Goal: Navigation & Orientation: Find specific page/section

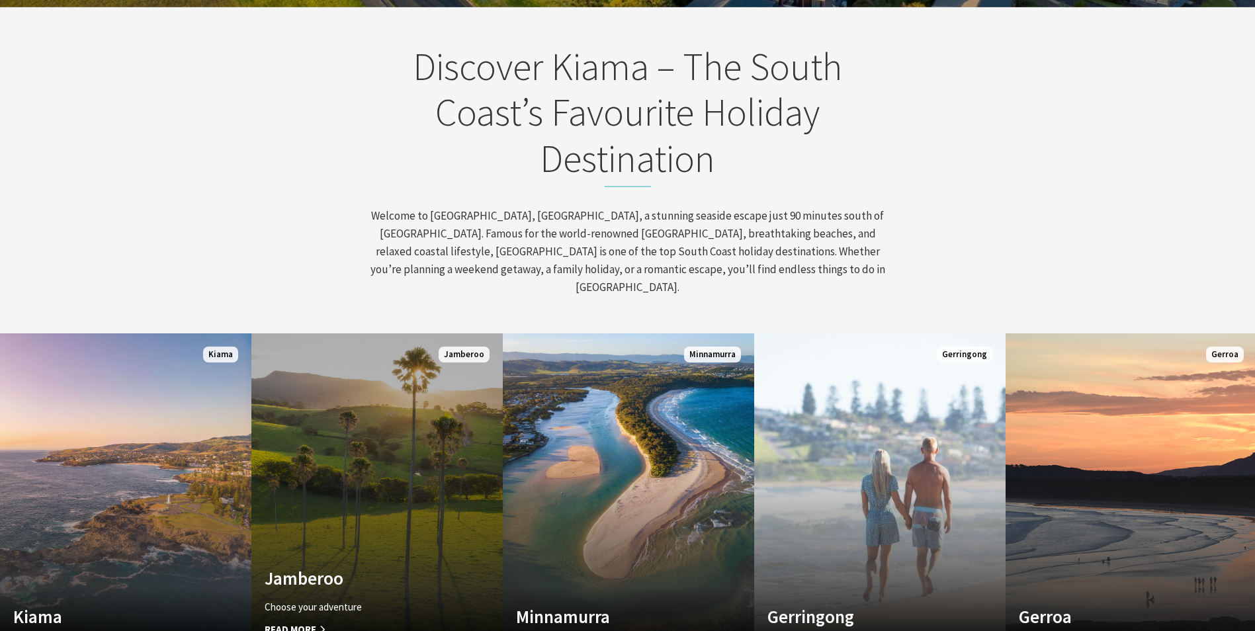
scroll to position [596, 0]
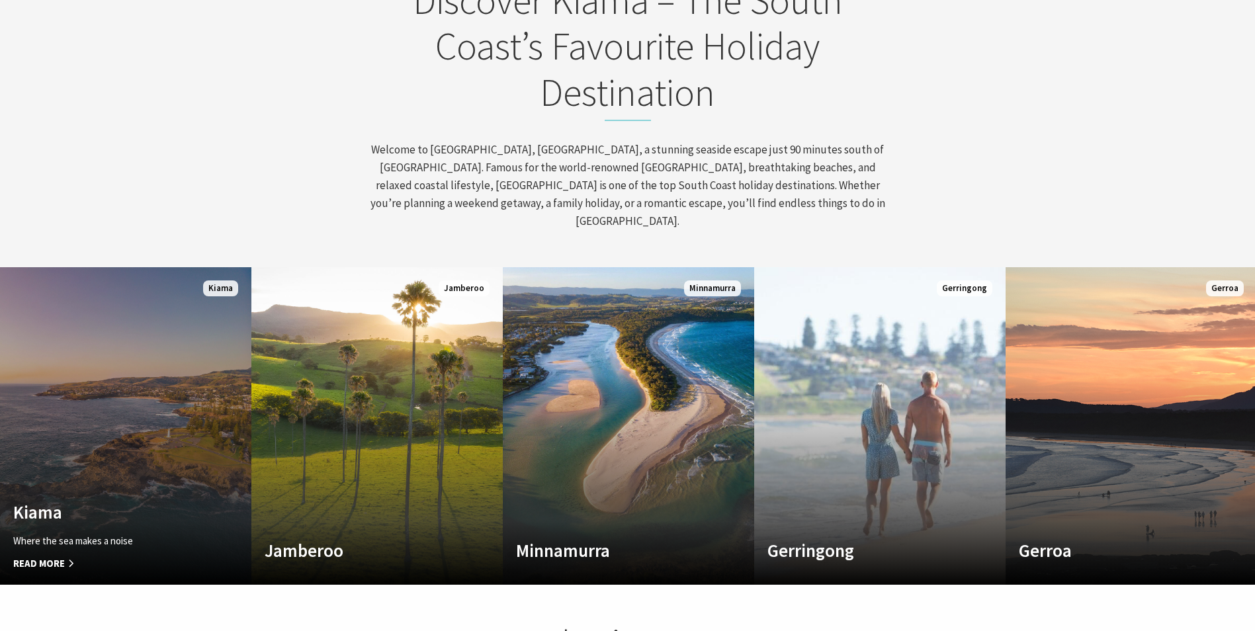
click at [207, 434] on link "Custom Image Used Kiama Where the sea makes a noise Read More Kiama" at bounding box center [125, 426] width 251 height 318
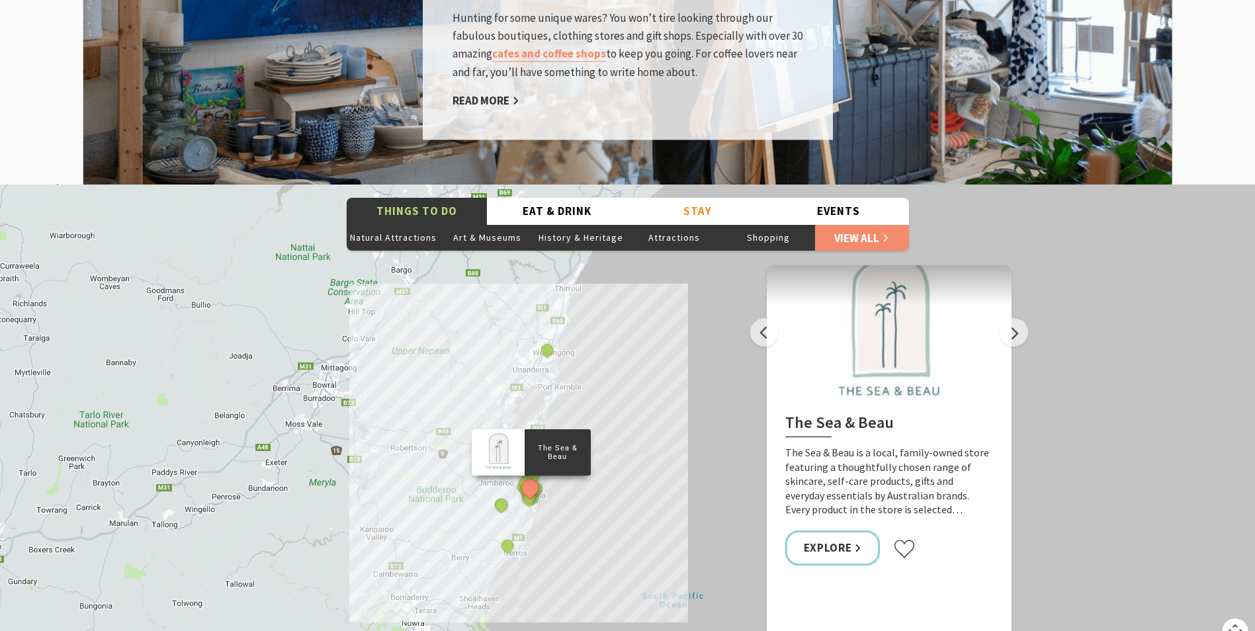
scroll to position [2316, 0]
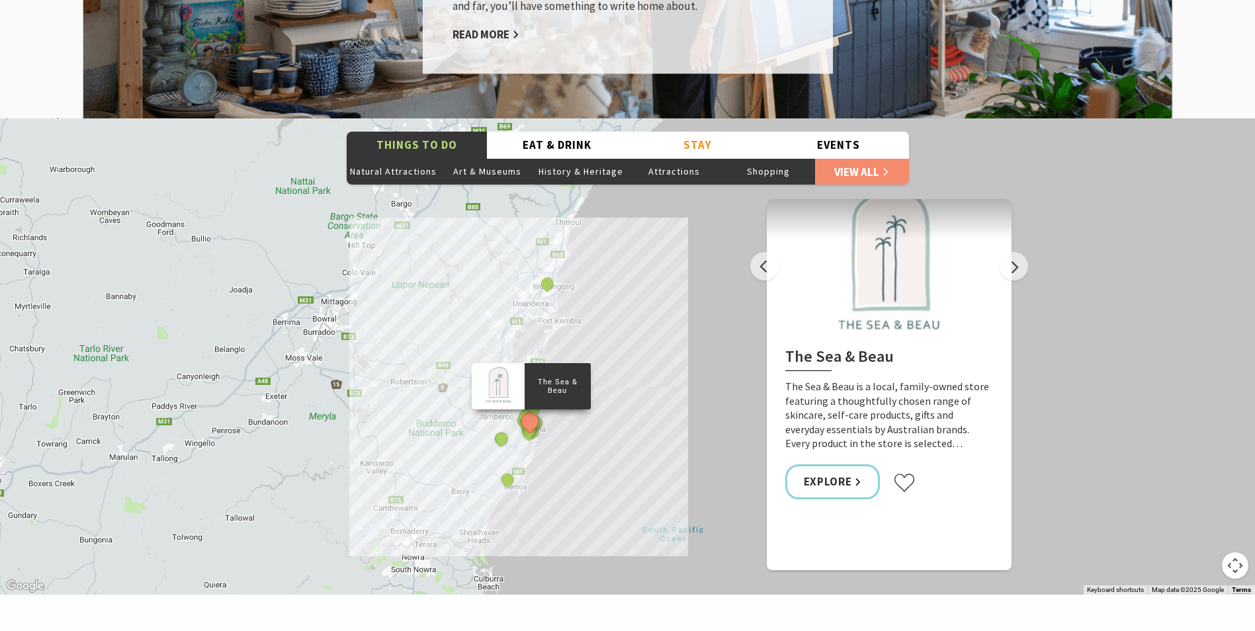
click at [554, 423] on div "The Sea & Beau Hoddles Track, Kiama Kiama Ceramic Art Studio - Teaching and Mak…" at bounding box center [627, 356] width 1255 height 476
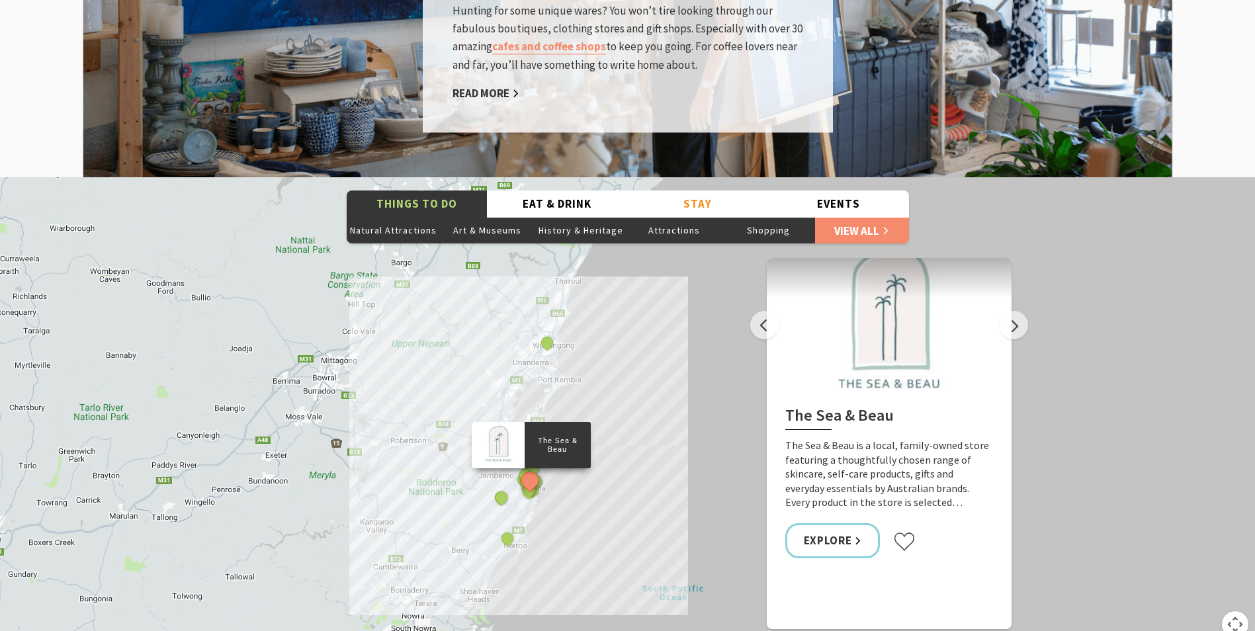
scroll to position [2250, 0]
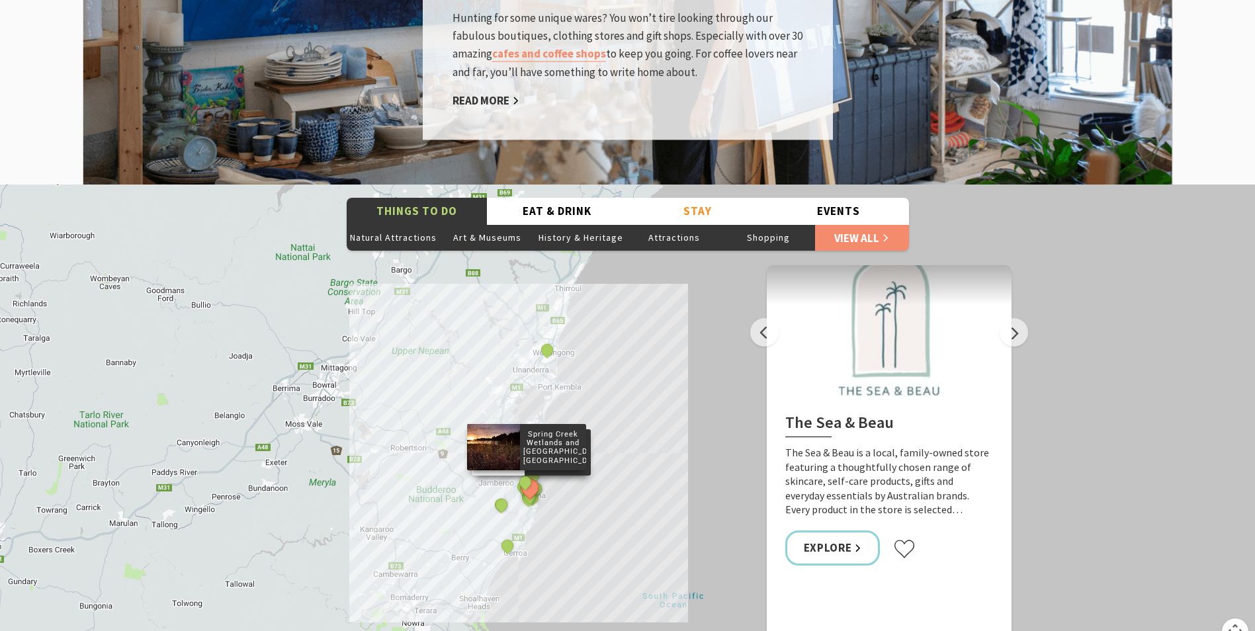
click at [505, 440] on div at bounding box center [492, 448] width 53 height 46
click at [534, 439] on p "Spring Creek Wetlands and Bird Hide, Kiama" at bounding box center [552, 447] width 66 height 39
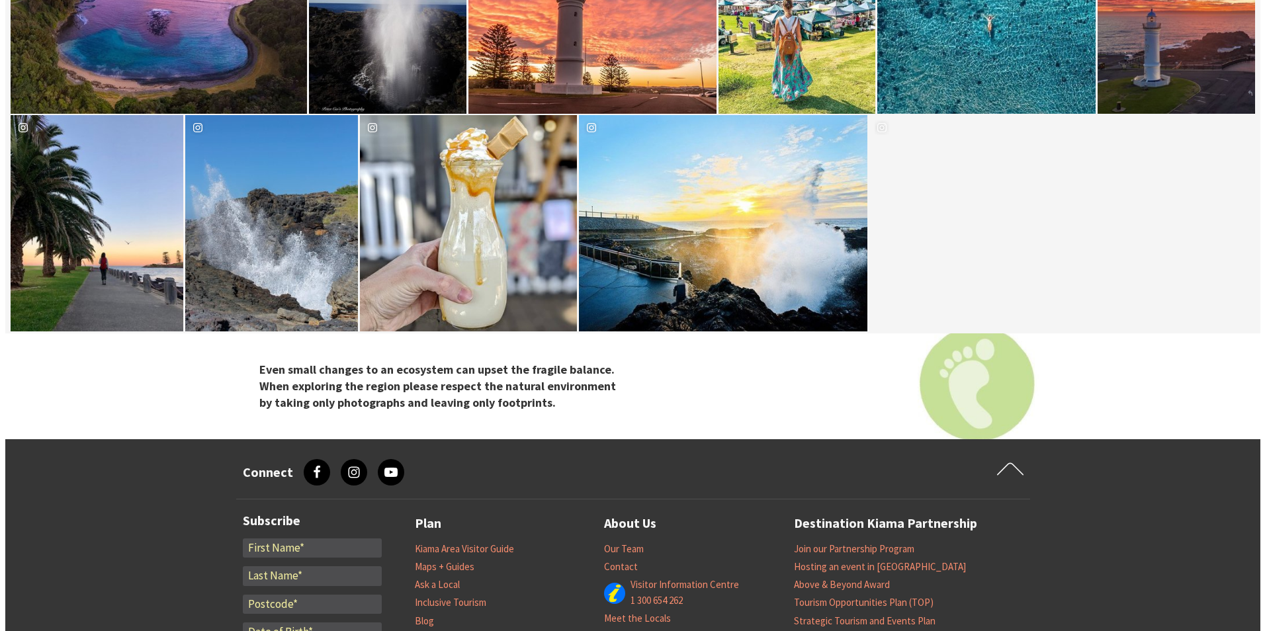
scroll to position [4433, 0]
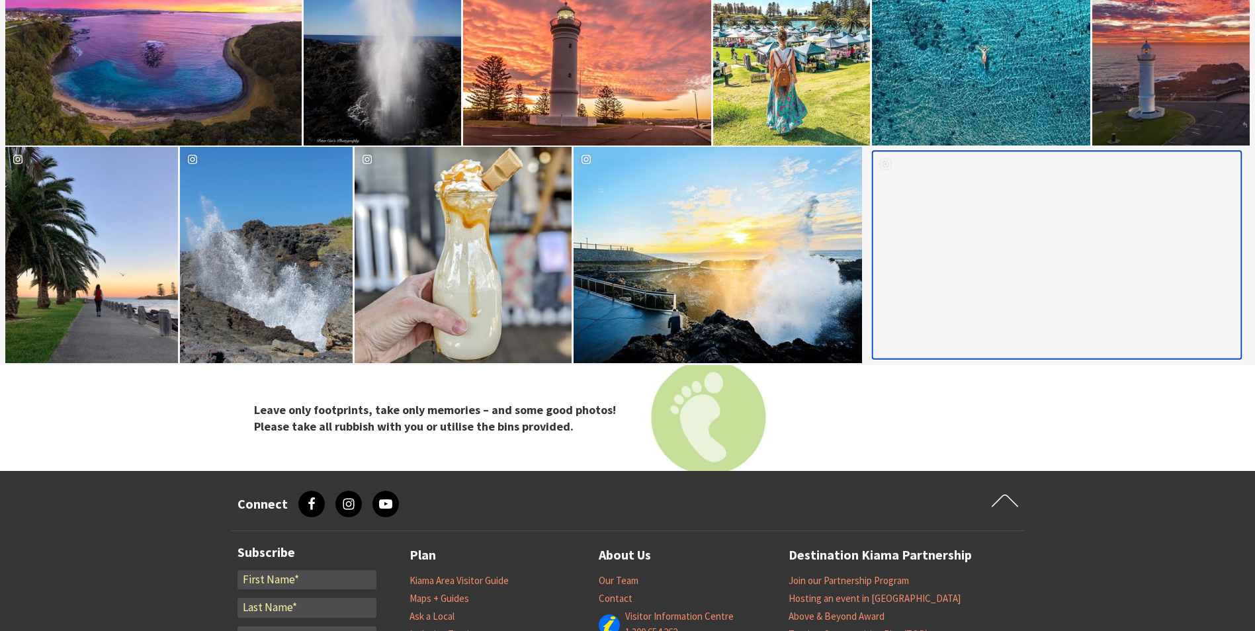
click at [948, 247] on div "image gallery, click to learn more about photo: Little fly around Kiama today. …" at bounding box center [965, 255] width 183 height 206
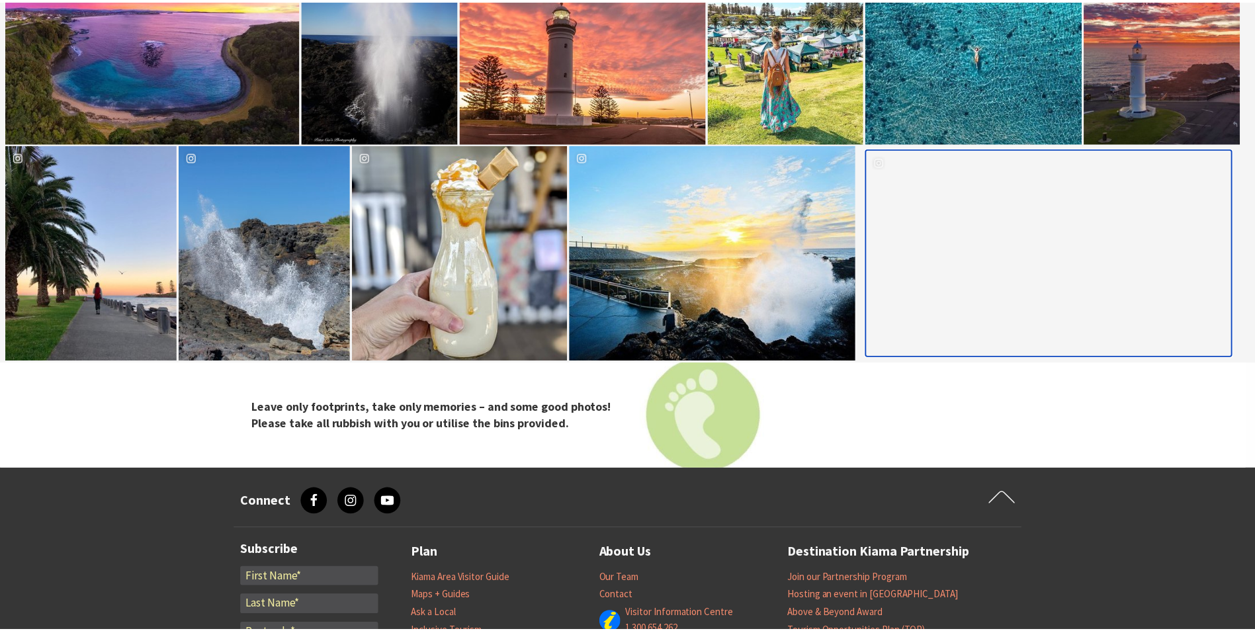
scroll to position [442, 1277]
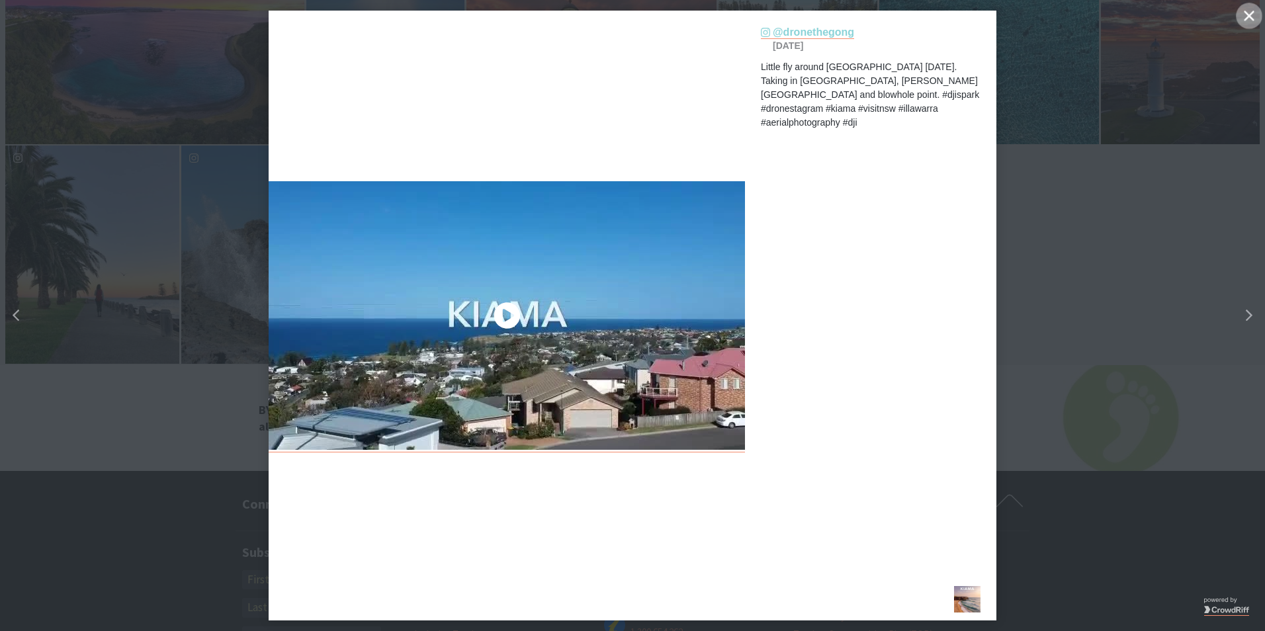
click at [1251, 18] on icon "close icon" at bounding box center [1249, 16] width 10 height 10
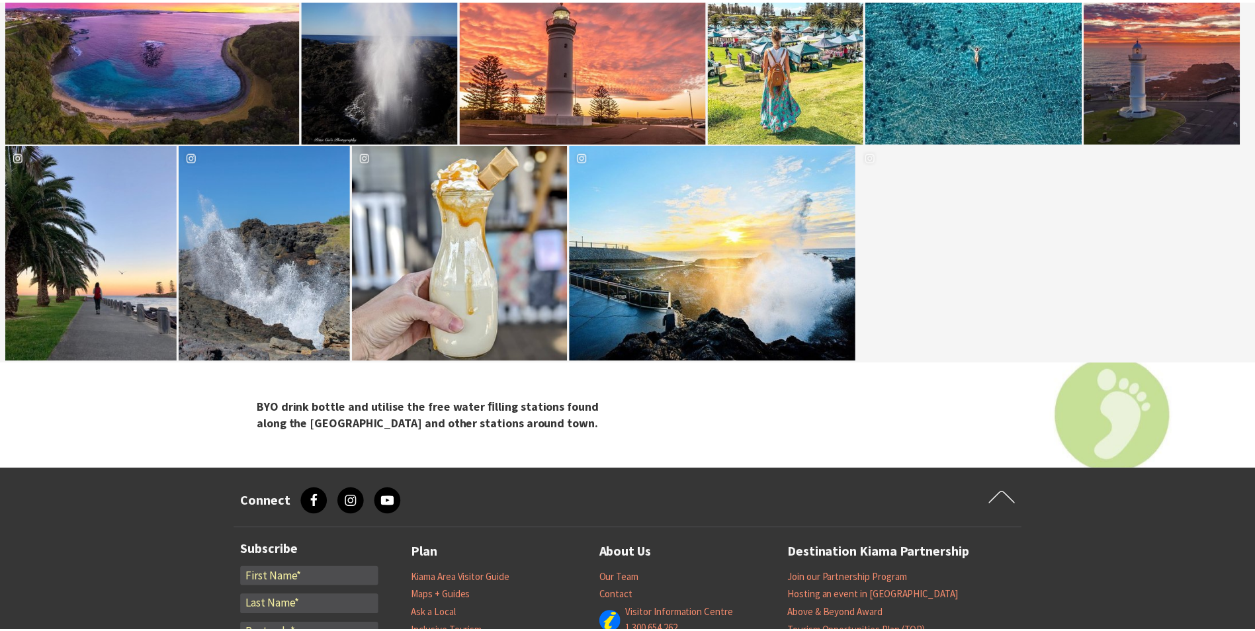
scroll to position [439, 1267]
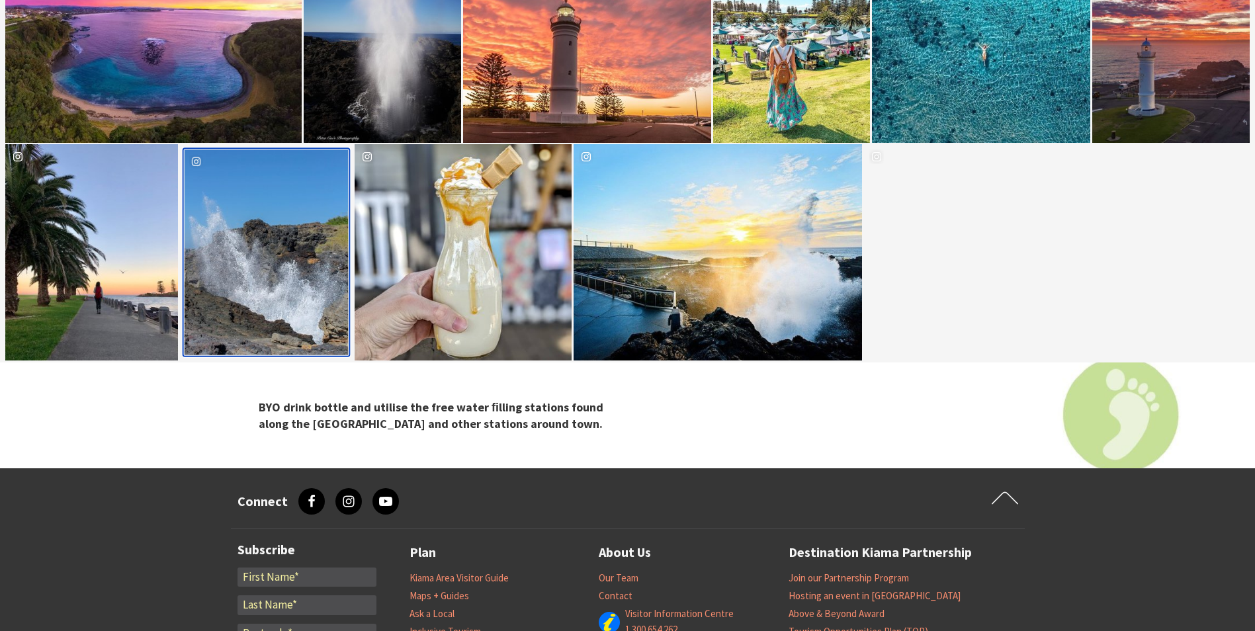
click at [290, 281] on div "k.ihle Location Kiama Lighthouse" at bounding box center [267, 253] width 164 height 206
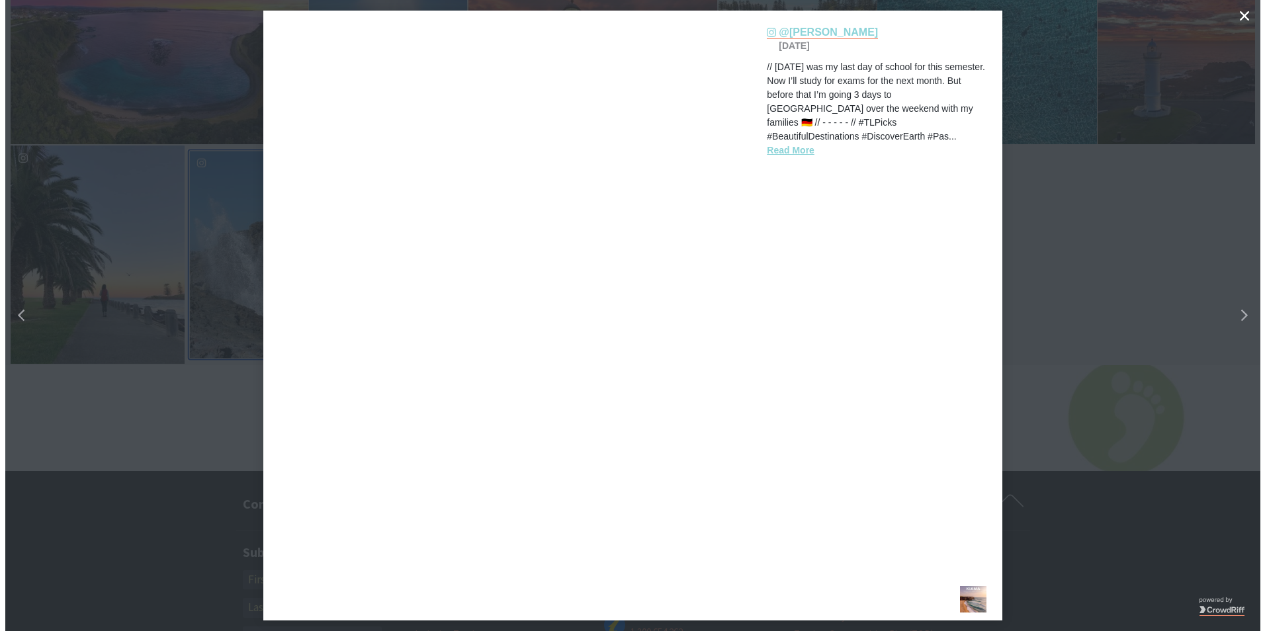
scroll to position [442, 1277]
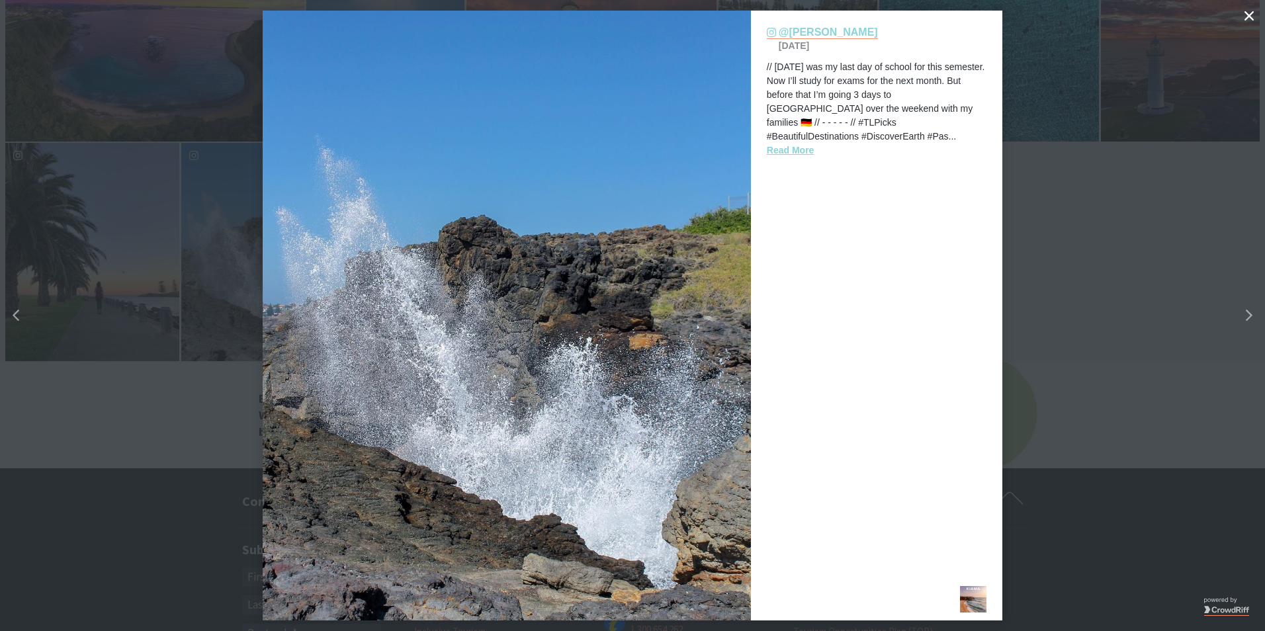
click at [293, 284] on img "details for image" at bounding box center [507, 316] width 488 height 610
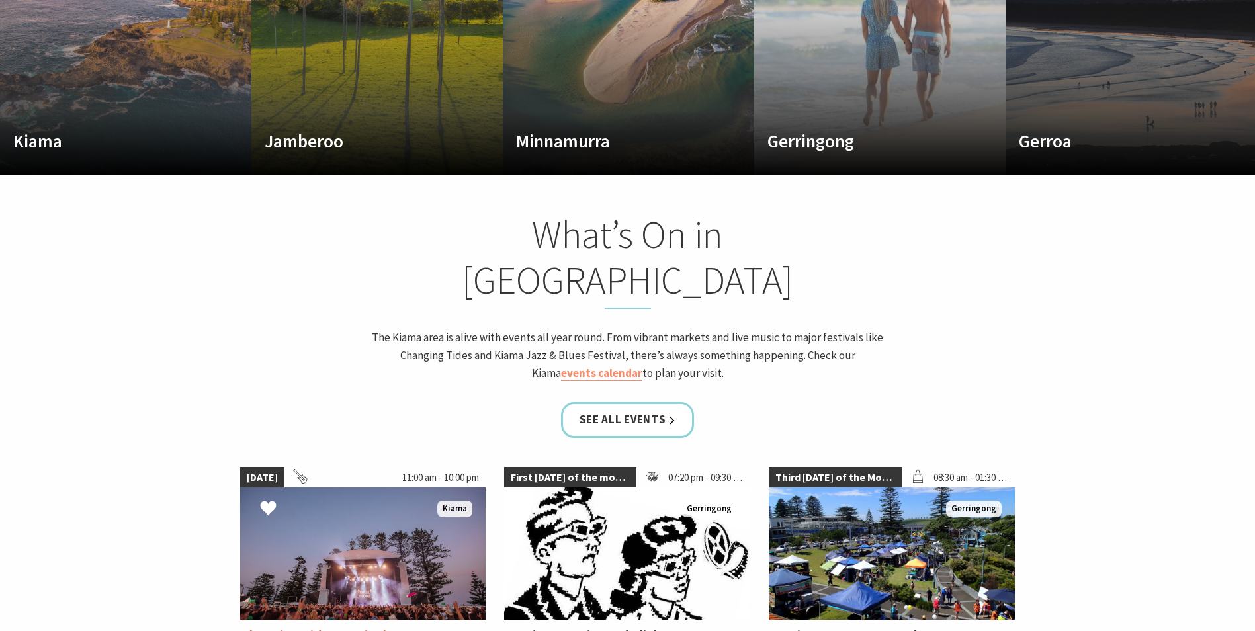
scroll to position [1059, 0]
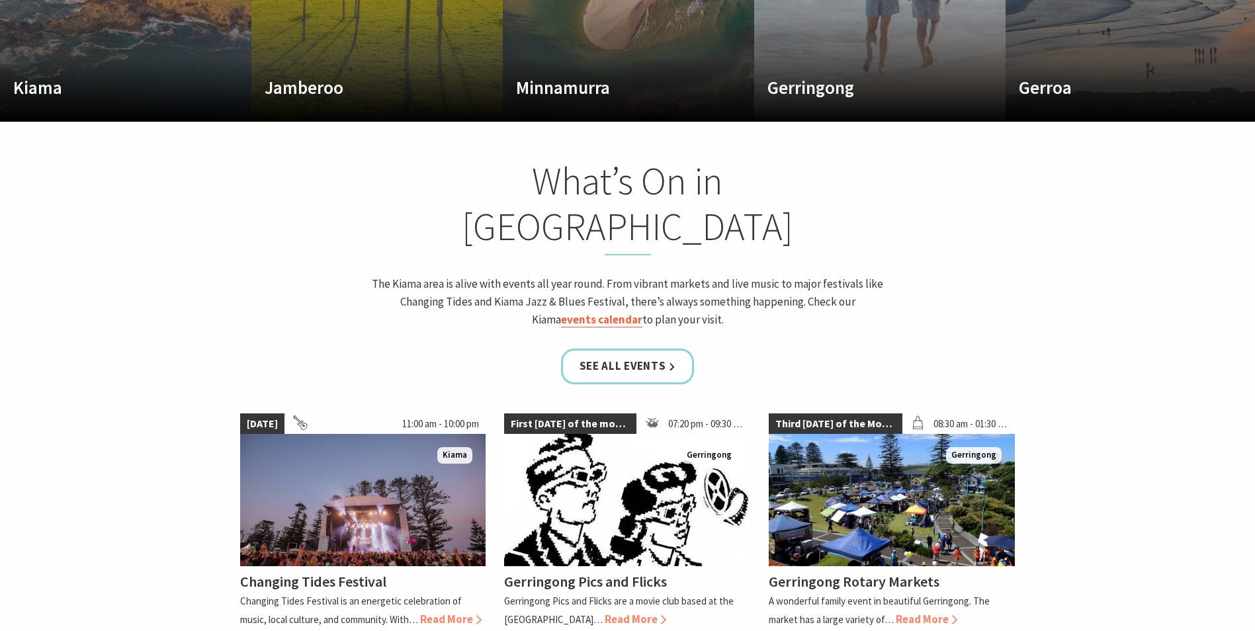
click at [643, 312] on link "events calendar" at bounding box center [601, 319] width 81 height 15
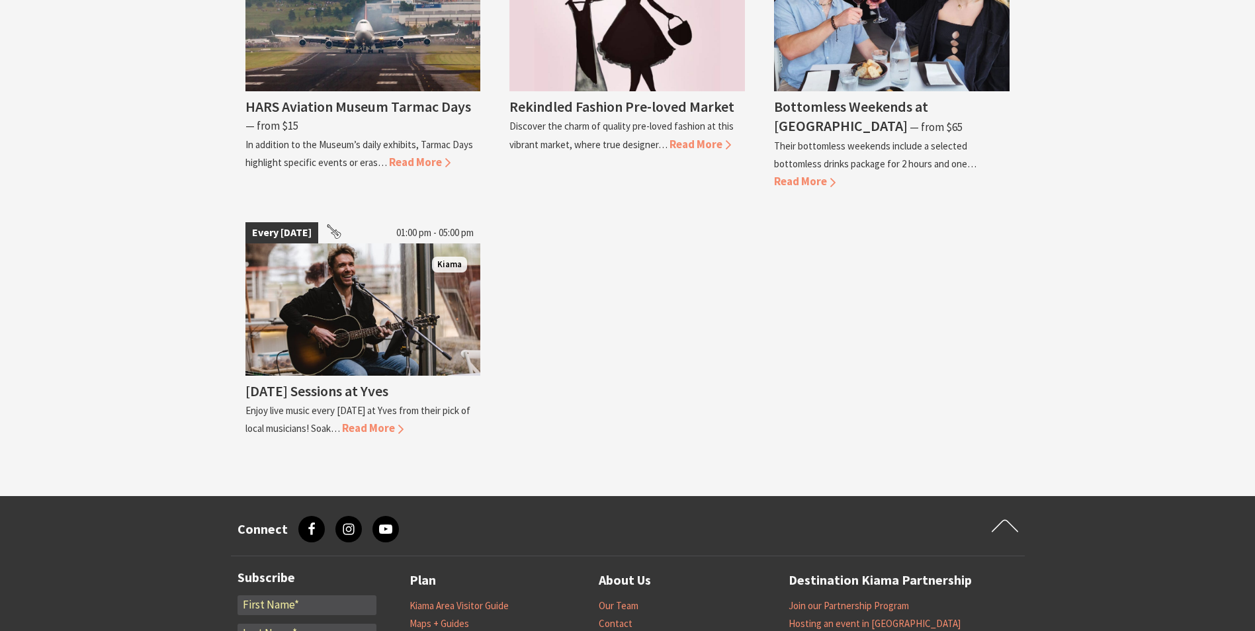
scroll to position [2911, 0]
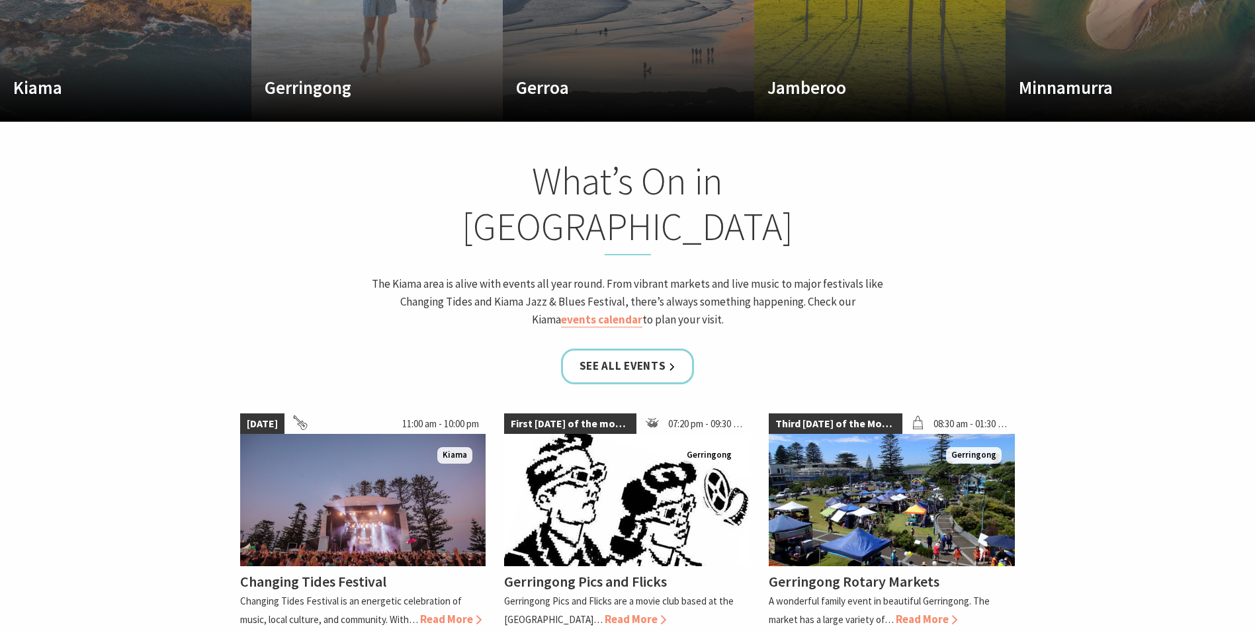
scroll to position [220, 1265]
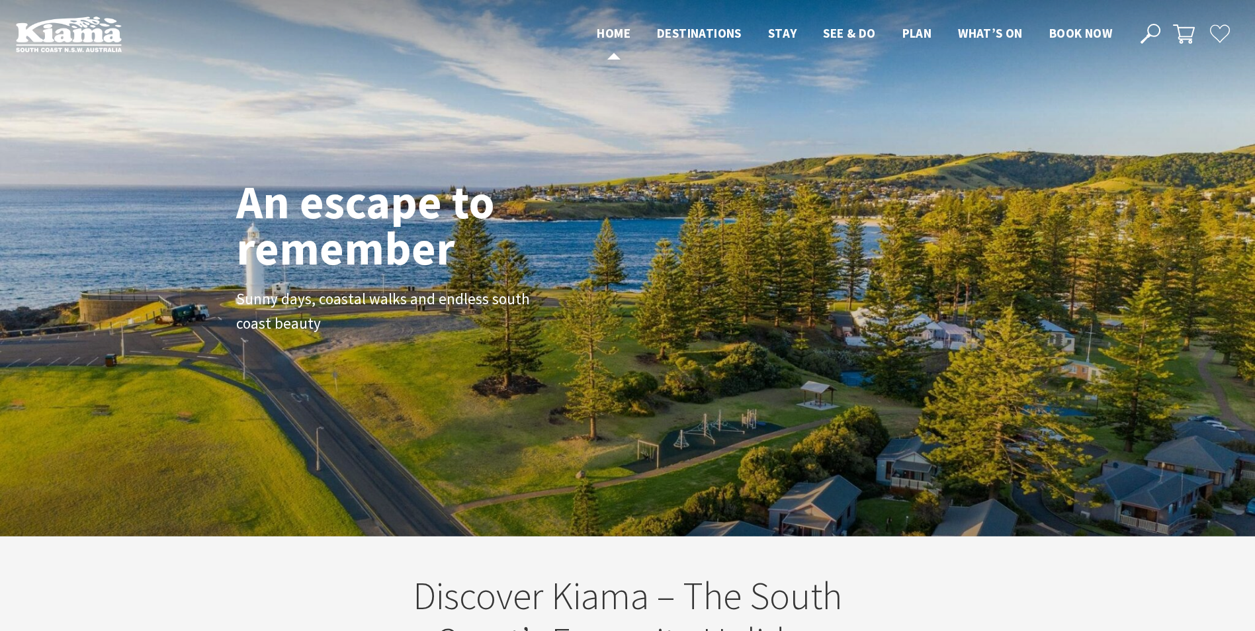
click at [613, 32] on span "Home" at bounding box center [614, 33] width 34 height 16
